Goal: Information Seeking & Learning: Learn about a topic

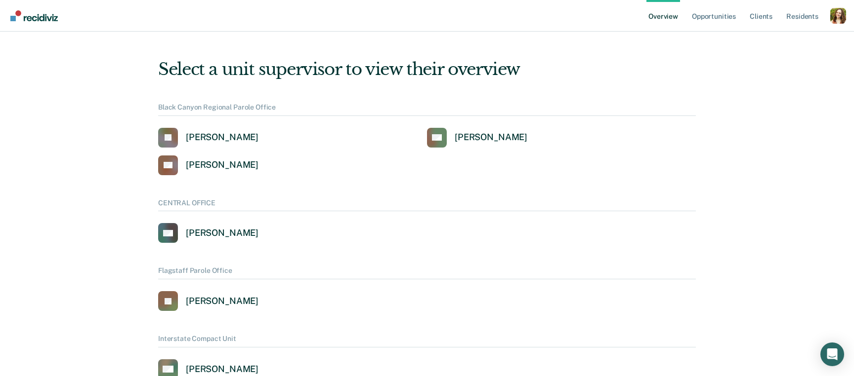
click at [840, 12] on div "Profile dropdown button" at bounding box center [838, 16] width 16 height 16
click at [783, 42] on link "Profile" at bounding box center [798, 45] width 64 height 8
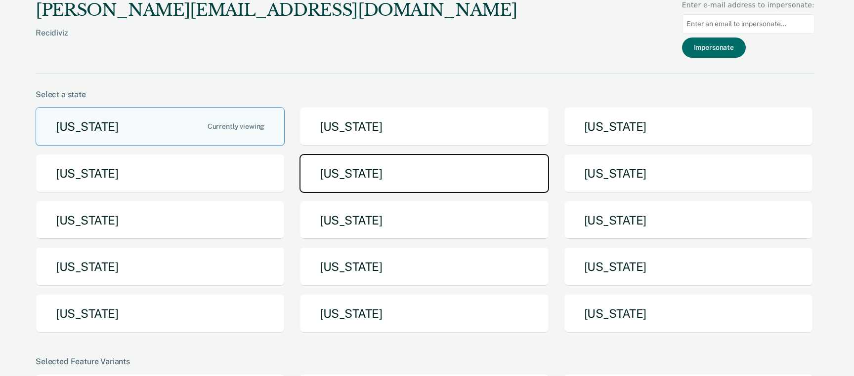
click at [412, 173] on button "Iowa" at bounding box center [423, 173] width 249 height 39
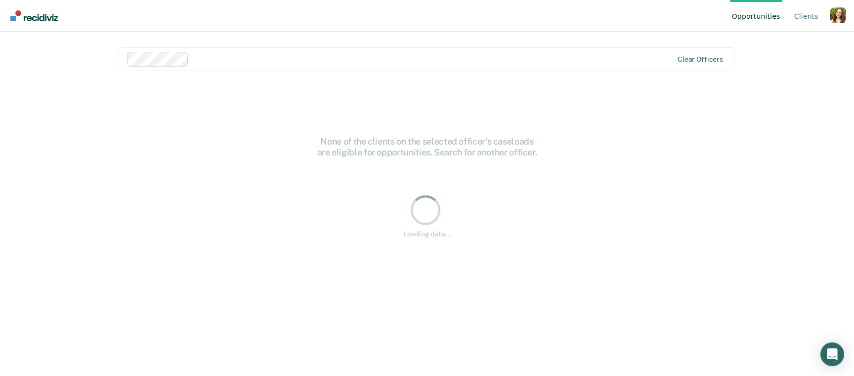
click at [837, 19] on div "Profile dropdown button" at bounding box center [838, 15] width 16 height 16
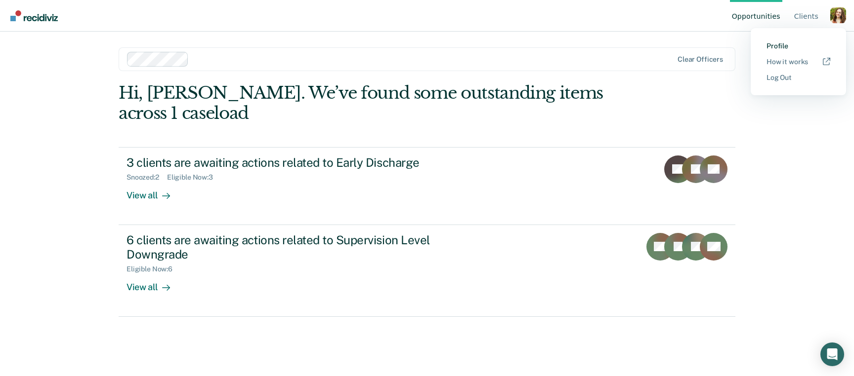
click at [781, 44] on link "Profile" at bounding box center [798, 46] width 64 height 8
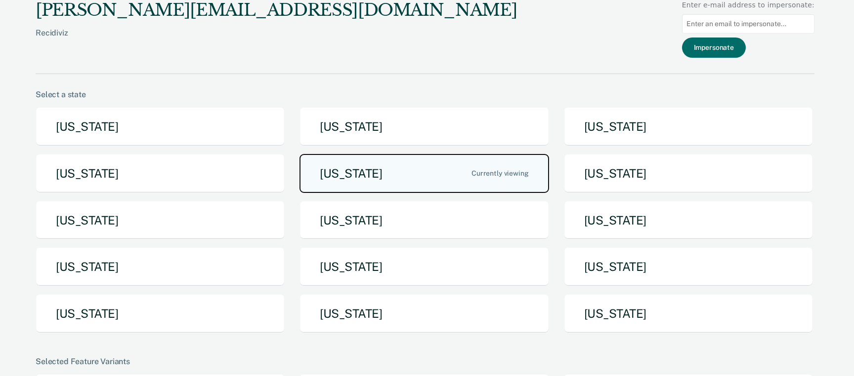
click at [454, 178] on button "Iowa" at bounding box center [423, 173] width 249 height 39
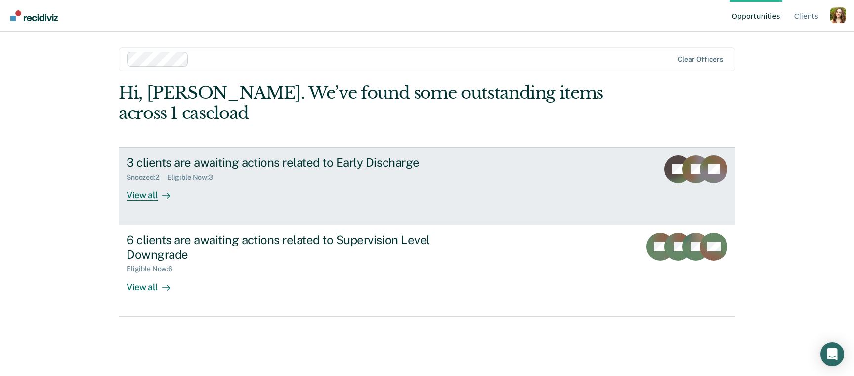
click at [454, 178] on div "Snoozed : 2 Eligible Now : 3" at bounding box center [299, 175] width 347 height 12
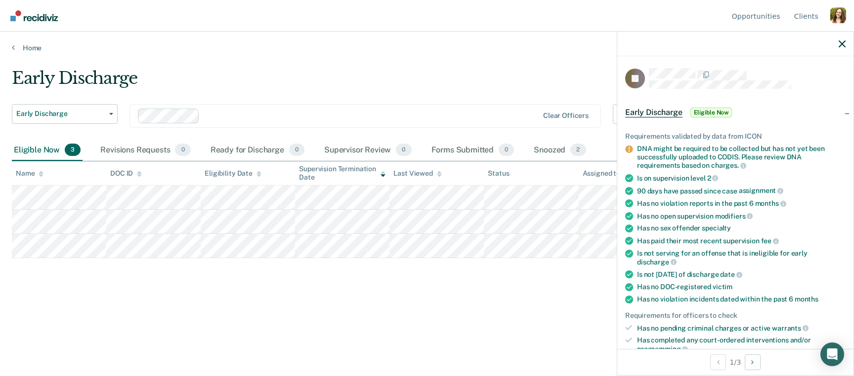
click at [833, 12] on div "Profile dropdown button" at bounding box center [838, 15] width 16 height 16
click at [772, 41] on button "Profile" at bounding box center [797, 46] width 95 height 16
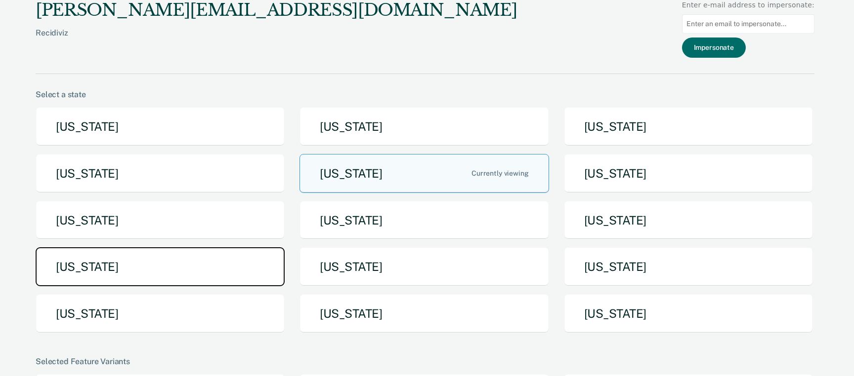
click at [260, 275] on button "New York" at bounding box center [160, 266] width 249 height 39
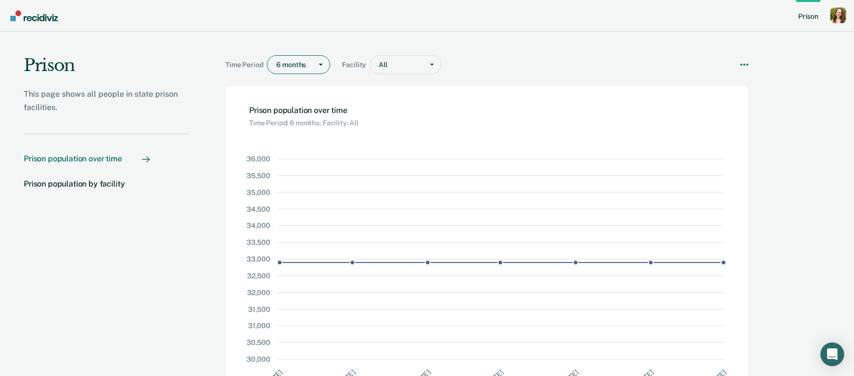
click at [299, 65] on div "Main chart and filter content" at bounding box center [291, 65] width 31 height 10
click at [600, 47] on div "Time Period 6 months selected, 1 of 4. 4 results available. Use Up and Down to …" at bounding box center [486, 59] width 523 height 54
click at [306, 61] on div "Main chart and filter content" at bounding box center [291, 65] width 31 height 10
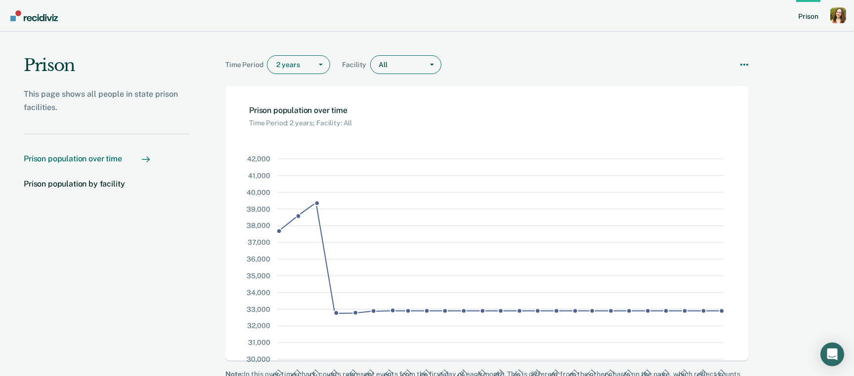
click at [405, 66] on div "Main chart and filter content" at bounding box center [403, 65] width 30 height 10
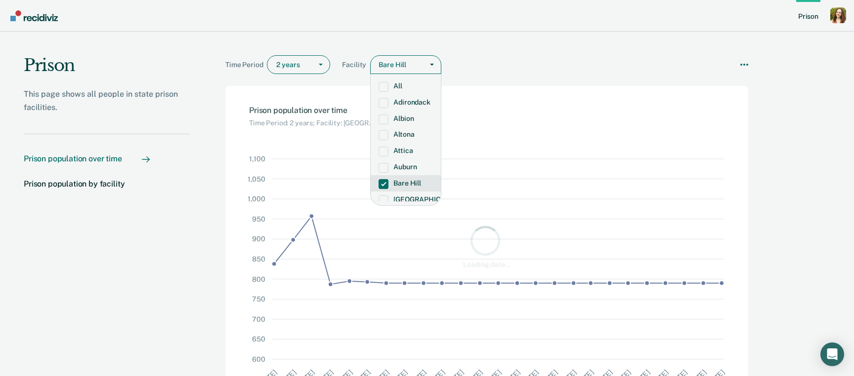
scroll to position [20, 0]
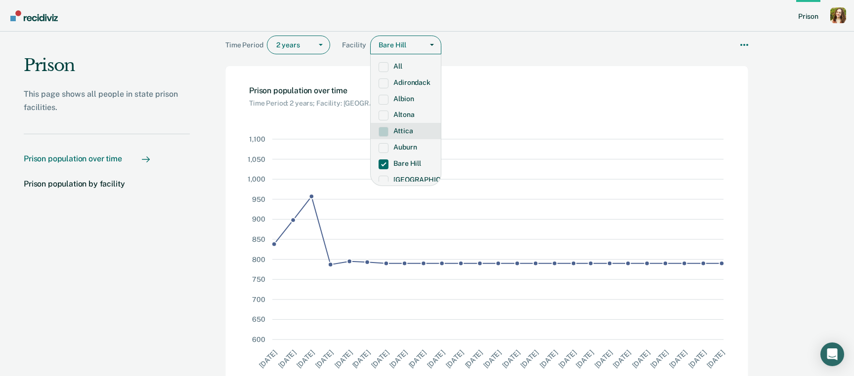
click at [382, 130] on span "Main chart and filter content" at bounding box center [383, 132] width 10 height 10
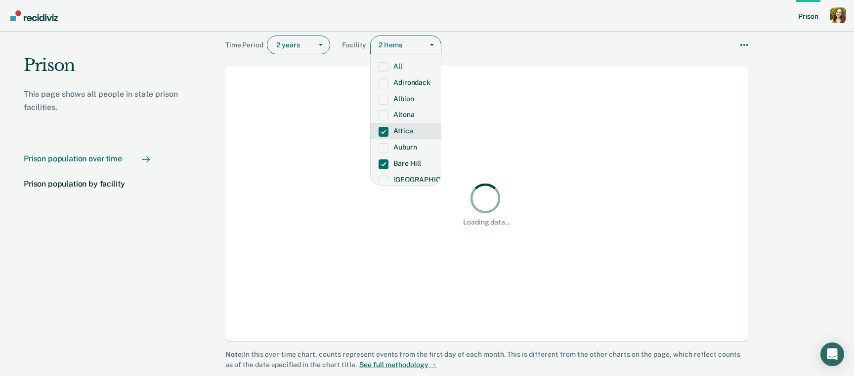
click at [382, 131] on span "Main chart and filter content" at bounding box center [383, 132] width 10 height 10
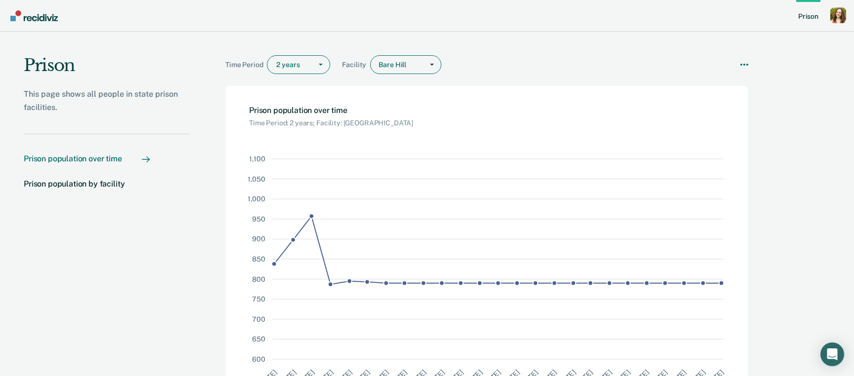
click at [405, 59] on div "Bare Hill" at bounding box center [396, 65] width 52 height 14
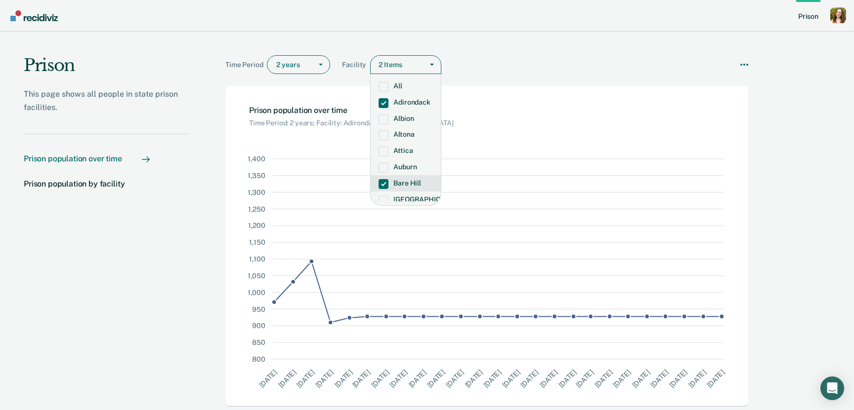
click at [835, 19] on div "Profile dropdown button" at bounding box center [838, 15] width 16 height 16
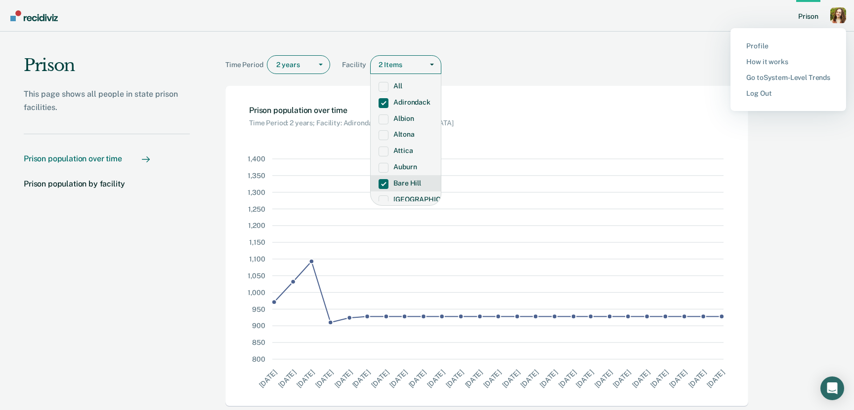
click at [785, 40] on button "Profile" at bounding box center [788, 46] width 116 height 16
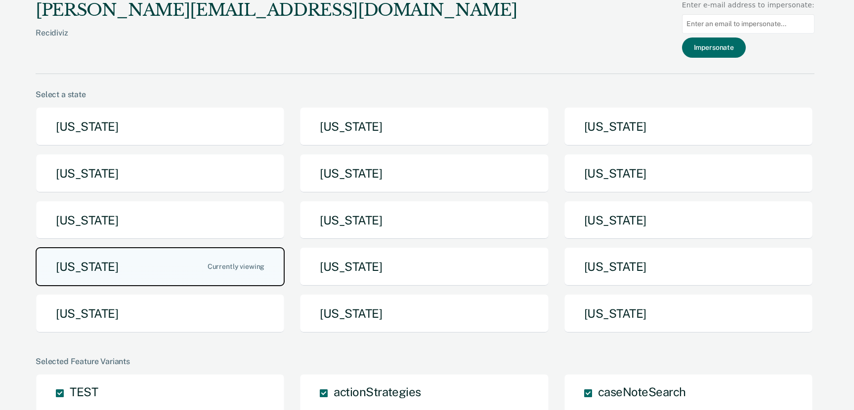
click at [245, 273] on button "New York" at bounding box center [160, 266] width 249 height 39
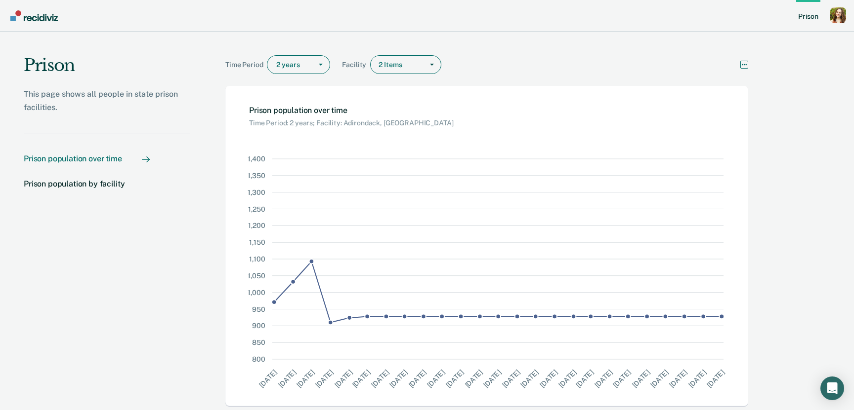
click at [743, 62] on icon "More options" at bounding box center [744, 65] width 8 height 8
click at [667, 54] on div "Time Period 2 years Facility 2 Items Download Data How it works" at bounding box center [486, 59] width 523 height 54
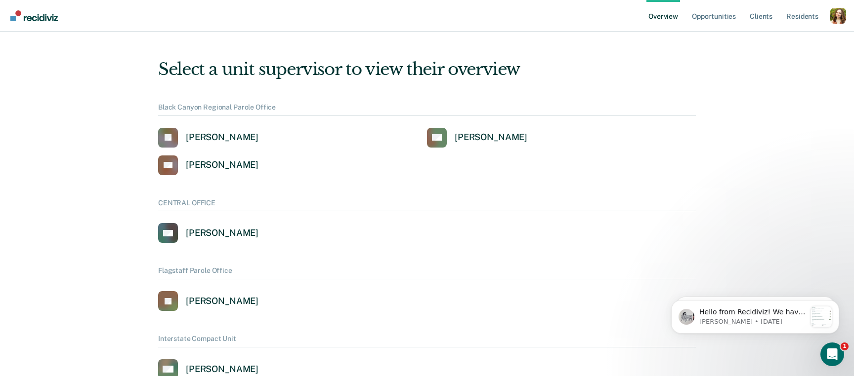
click at [834, 17] on div "Profile dropdown button" at bounding box center [838, 16] width 16 height 16
click at [791, 43] on link "Profile" at bounding box center [798, 45] width 64 height 8
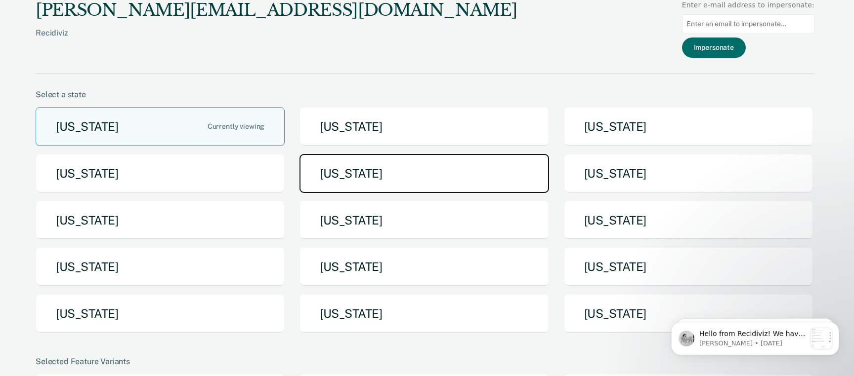
click at [508, 188] on button "Iowa" at bounding box center [423, 173] width 249 height 39
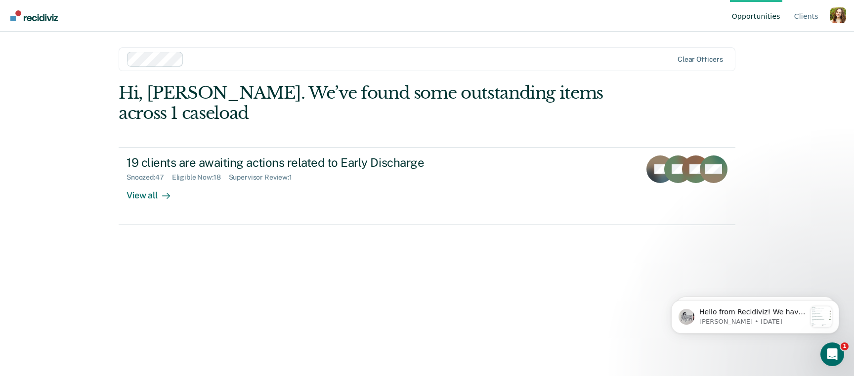
click at [833, 15] on div "Profile dropdown button" at bounding box center [838, 15] width 16 height 16
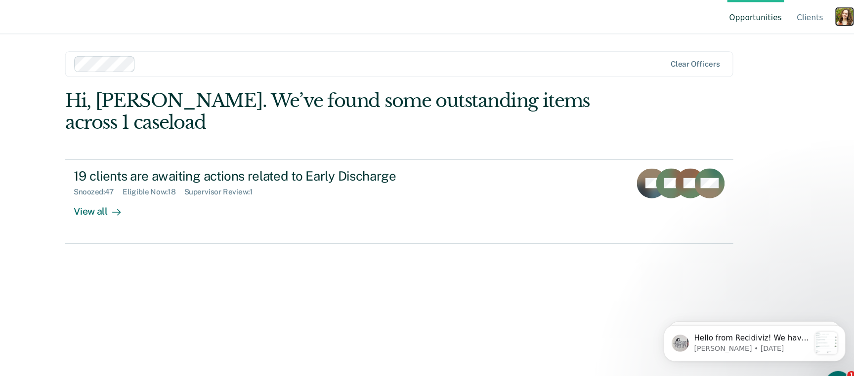
click at [837, 18] on div "Profile dropdown button" at bounding box center [838, 15] width 16 height 16
click at [783, 44] on link "Profile" at bounding box center [798, 46] width 64 height 8
